Goal: Transaction & Acquisition: Purchase product/service

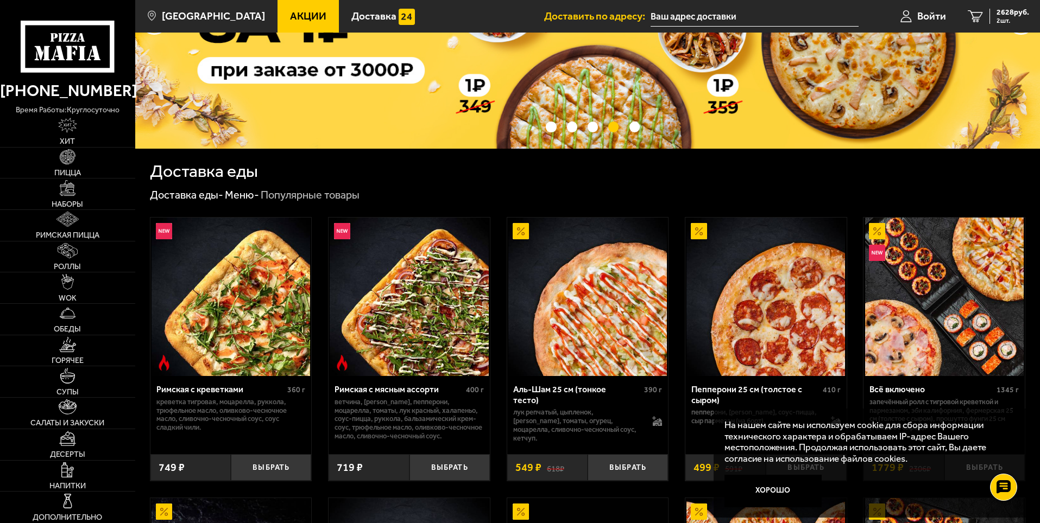
scroll to position [163, 0]
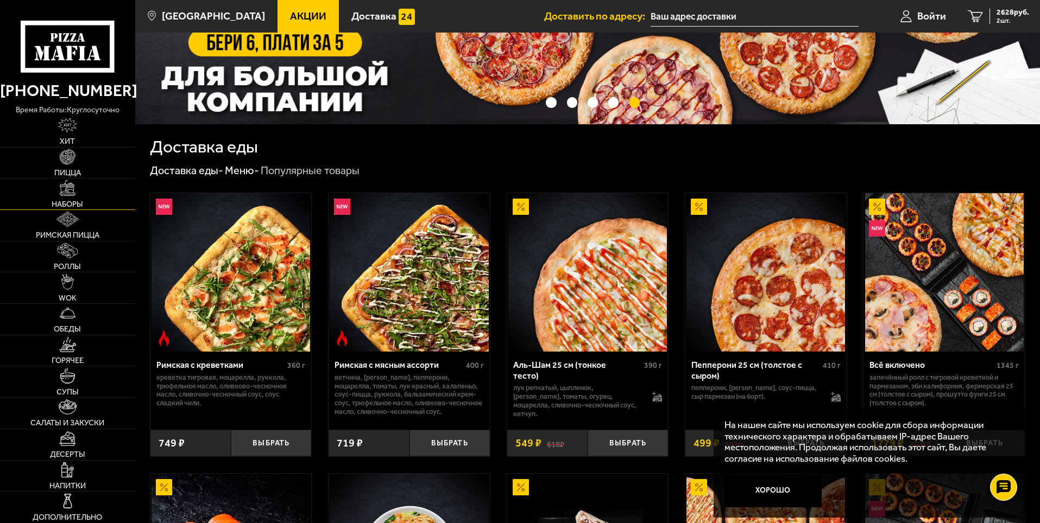
click at [66, 203] on span "Наборы" at bounding box center [67, 204] width 31 height 8
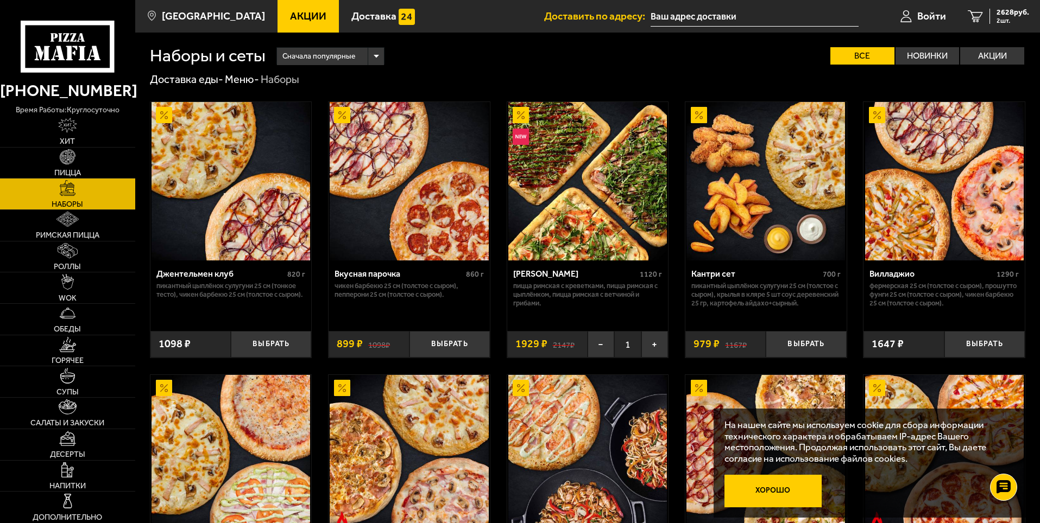
click at [794, 494] on button "Хорошо" at bounding box center [773, 491] width 98 height 33
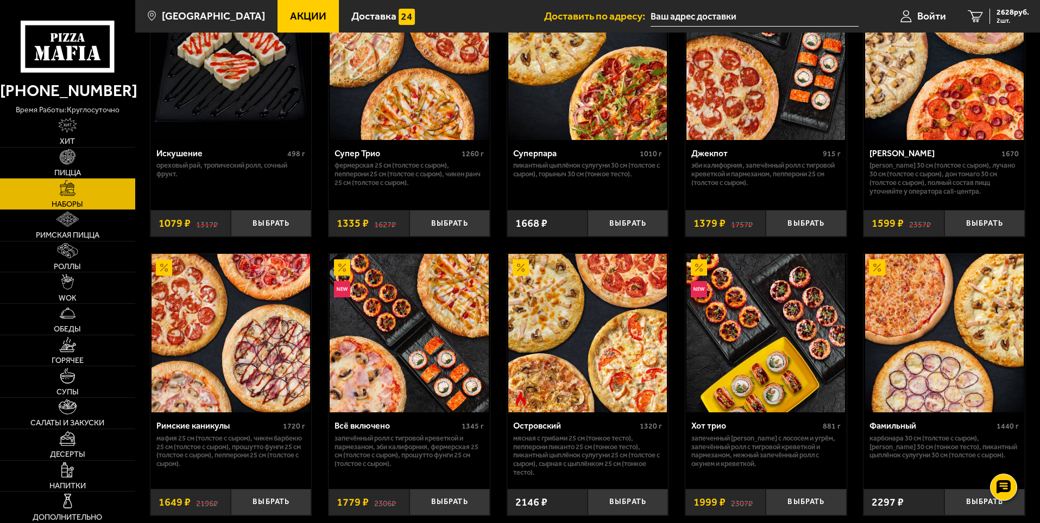
scroll to position [543, 0]
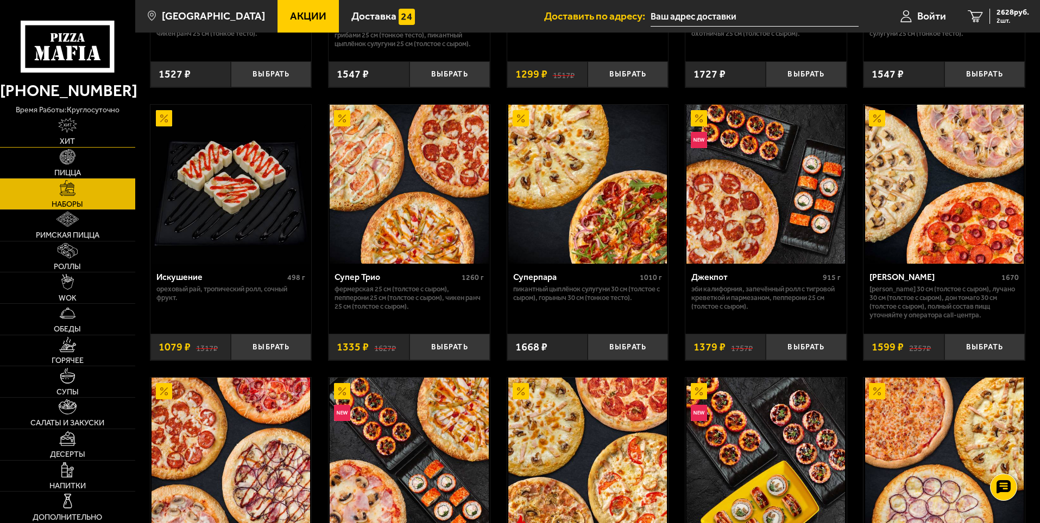
click at [61, 124] on img at bounding box center [67, 125] width 18 height 15
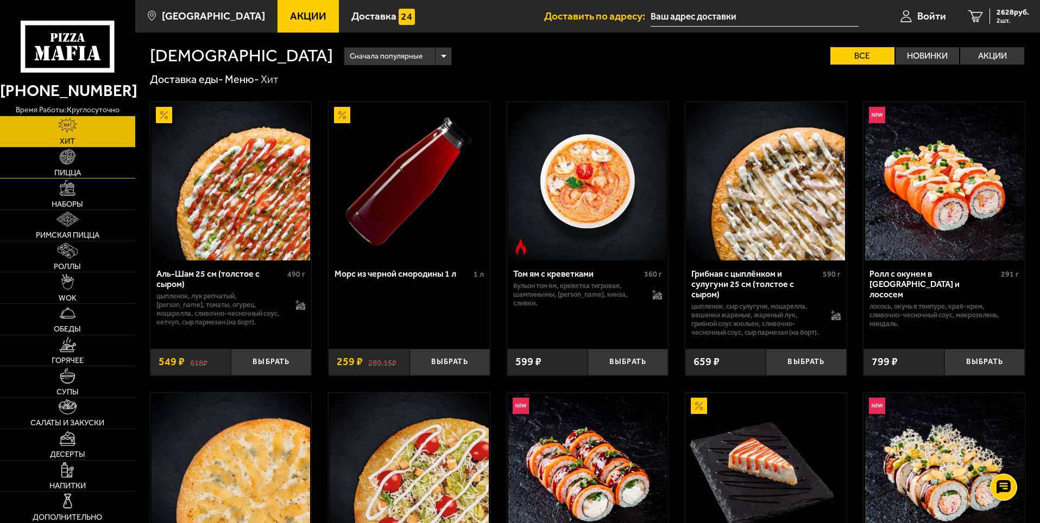
click at [58, 167] on link "Пицца" at bounding box center [67, 163] width 135 height 31
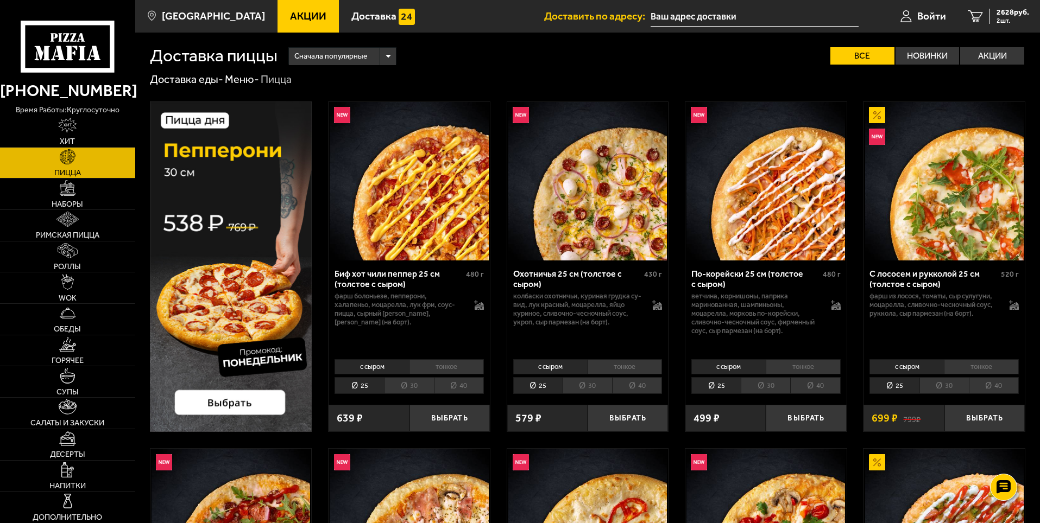
click at [396, 60] on div "Сначала популярные" at bounding box center [342, 56] width 107 height 17
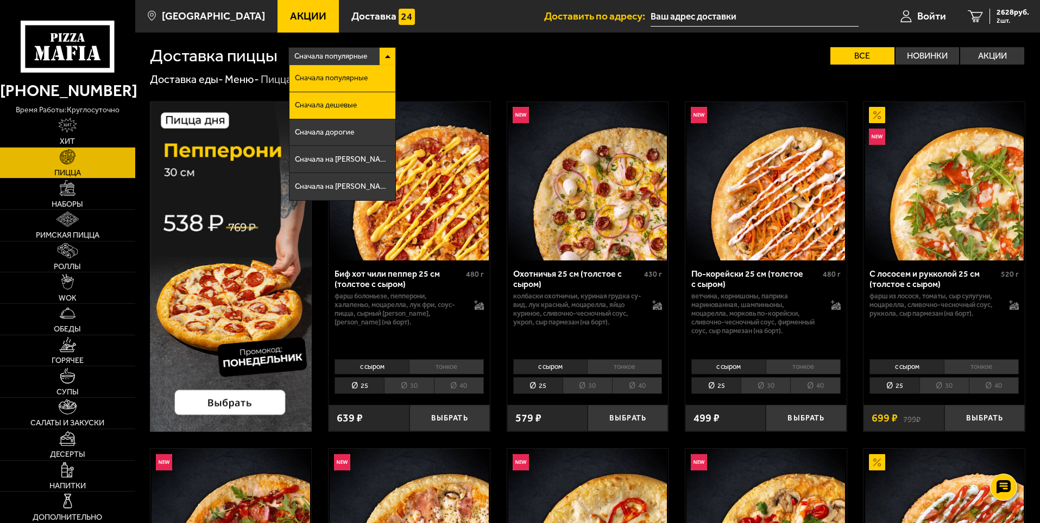
click at [351, 106] on span "Сначала дешевые" at bounding box center [326, 106] width 62 height 8
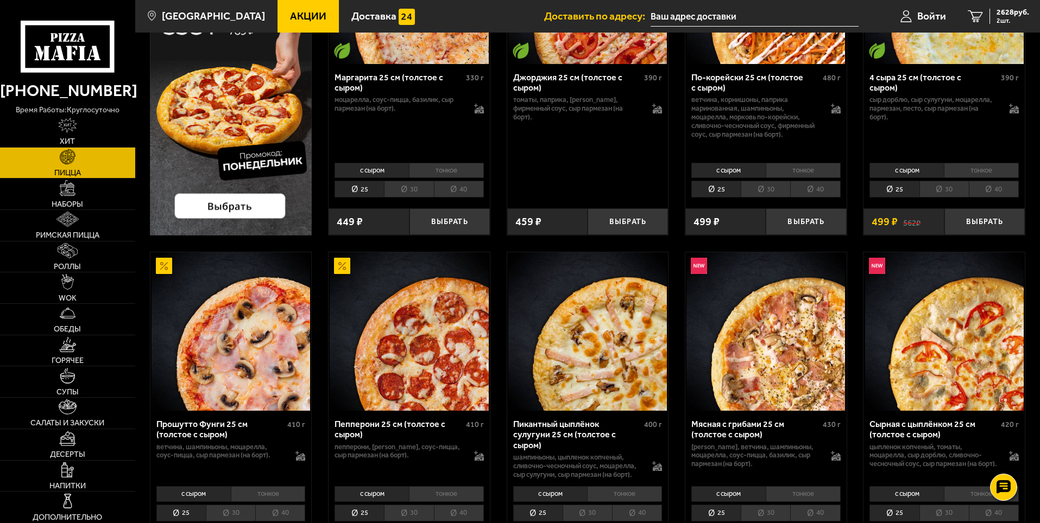
scroll to position [271, 0]
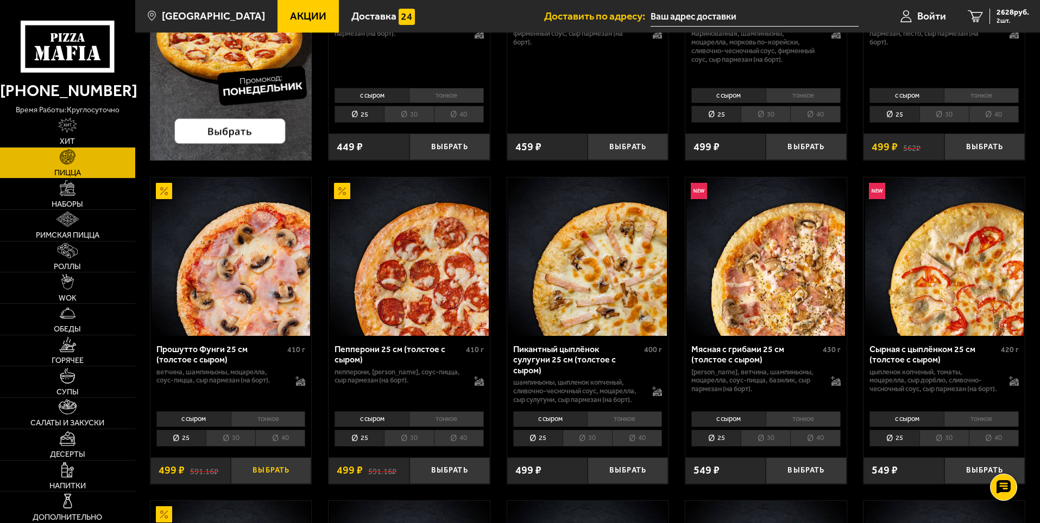
click at [293, 481] on button "Выбрать" at bounding box center [271, 471] width 80 height 27
